Goal: Task Accomplishment & Management: Manage account settings

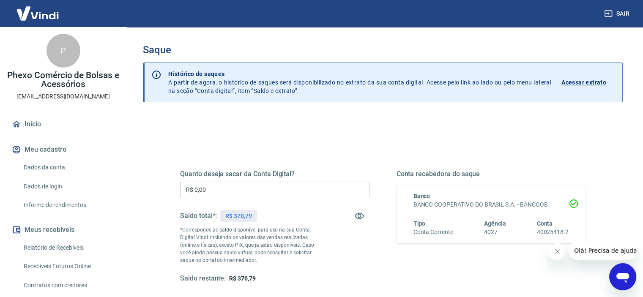
click at [283, 196] on input "R$ 0,00" at bounding box center [274, 190] width 189 height 16
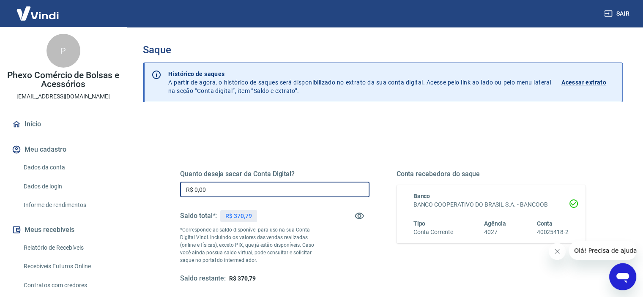
click at [279, 191] on input "R$ 0,00" at bounding box center [274, 190] width 189 height 16
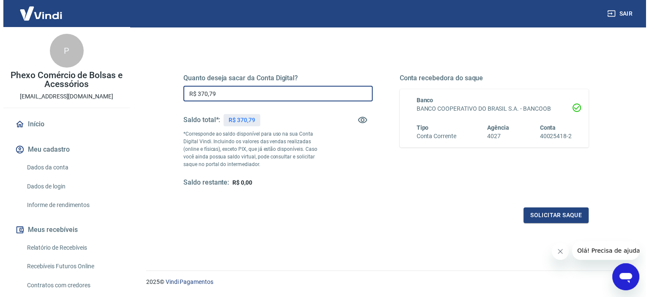
scroll to position [120, 0]
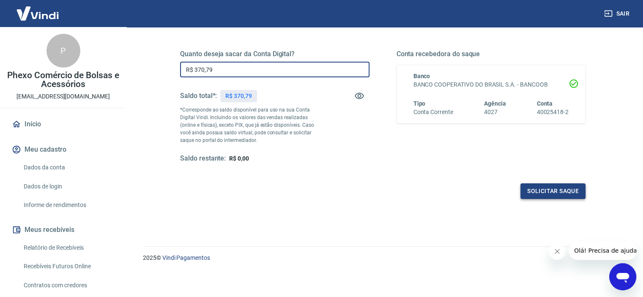
type input "R$ 370,79"
click at [533, 189] on button "Solicitar saque" at bounding box center [552, 191] width 65 height 16
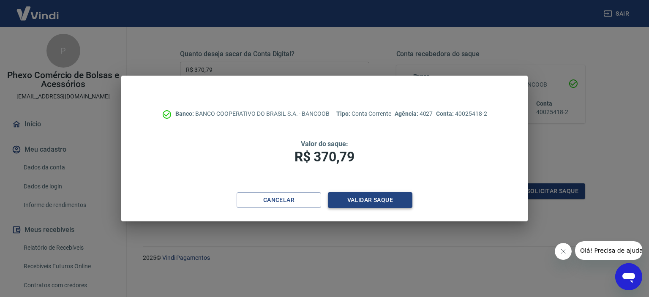
click at [355, 197] on button "Validar saque" at bounding box center [370, 200] width 85 height 16
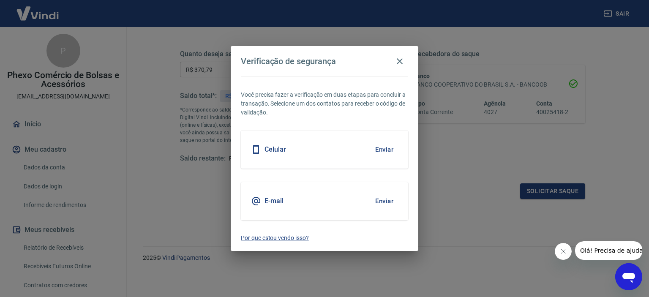
click at [385, 151] on button "Enviar" at bounding box center [384, 150] width 27 height 18
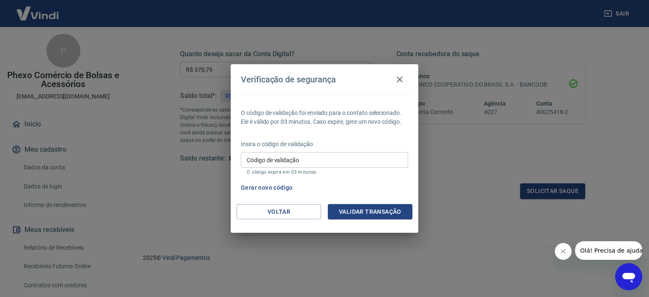
click at [353, 159] on input "Código de validação" at bounding box center [324, 160] width 167 height 16
type input "486233"
click at [352, 213] on button "Validar transação" at bounding box center [370, 212] width 85 height 16
